Goal: Task Accomplishment & Management: Manage account settings

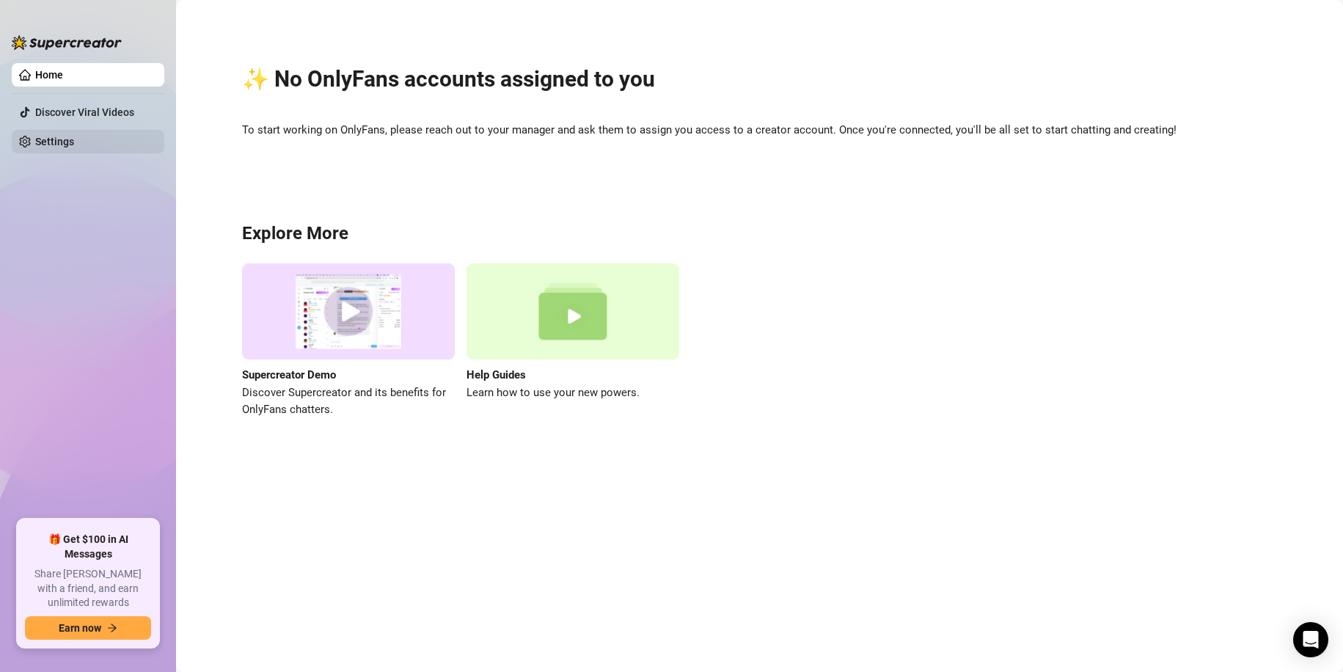
click at [74, 137] on link "Settings" at bounding box center [54, 142] width 39 height 12
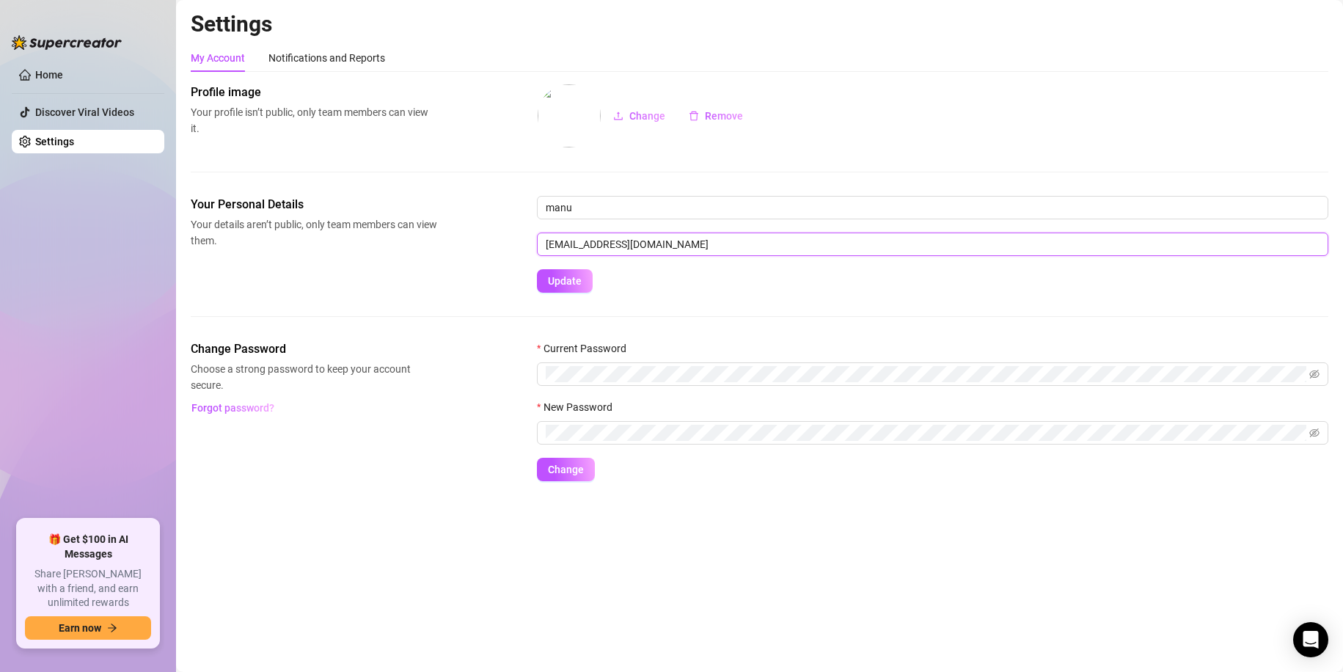
drag, startPoint x: 648, startPoint y: 239, endPoint x: 438, endPoint y: 252, distance: 210.9
click at [436, 253] on div "Your Personal Details Your details aren’t public, only team members can view th…" at bounding box center [759, 244] width 1137 height 97
click at [48, 78] on link "Home" at bounding box center [49, 75] width 28 height 12
